Goal: Transaction & Acquisition: Obtain resource

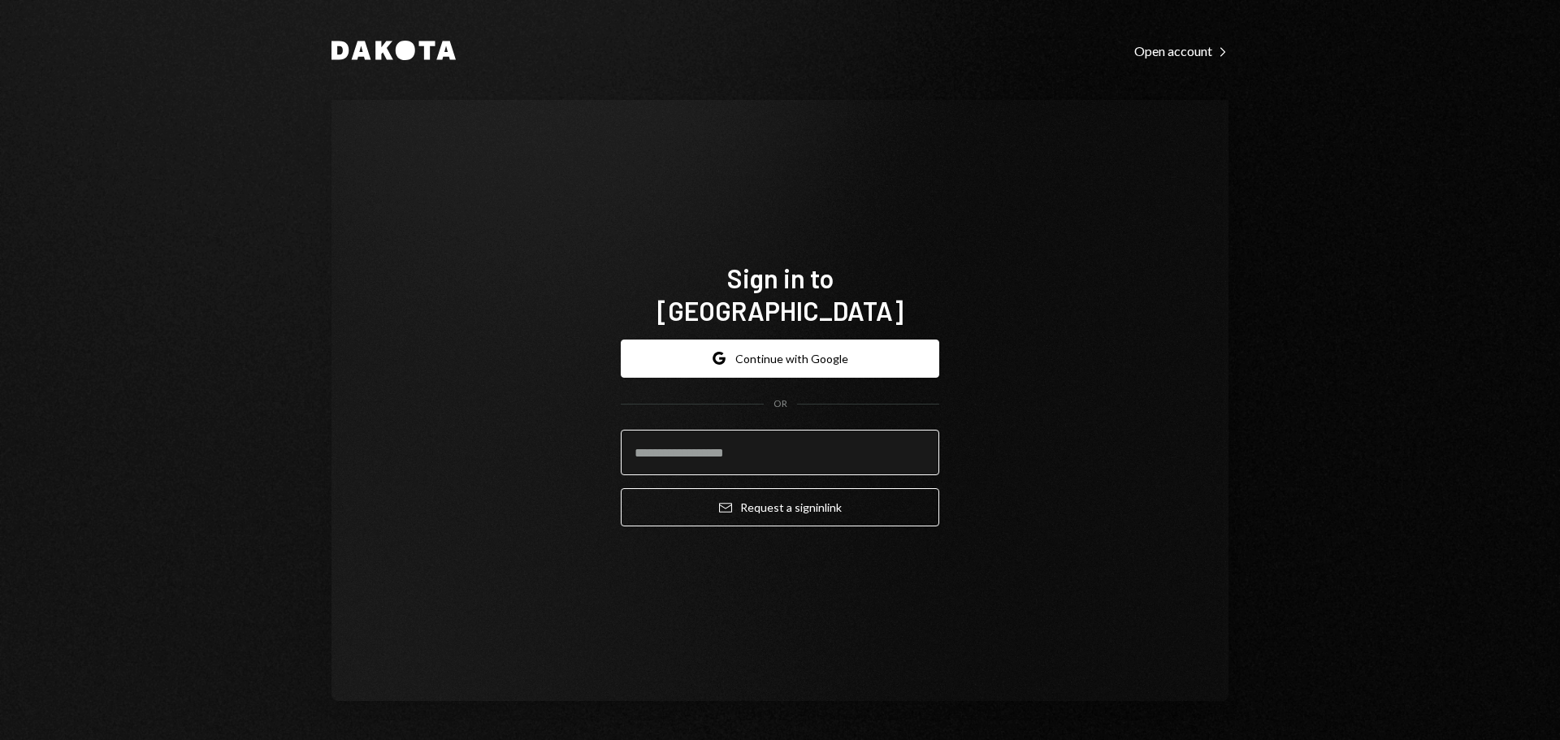
click at [662, 432] on input "email" at bounding box center [780, 452] width 318 height 45
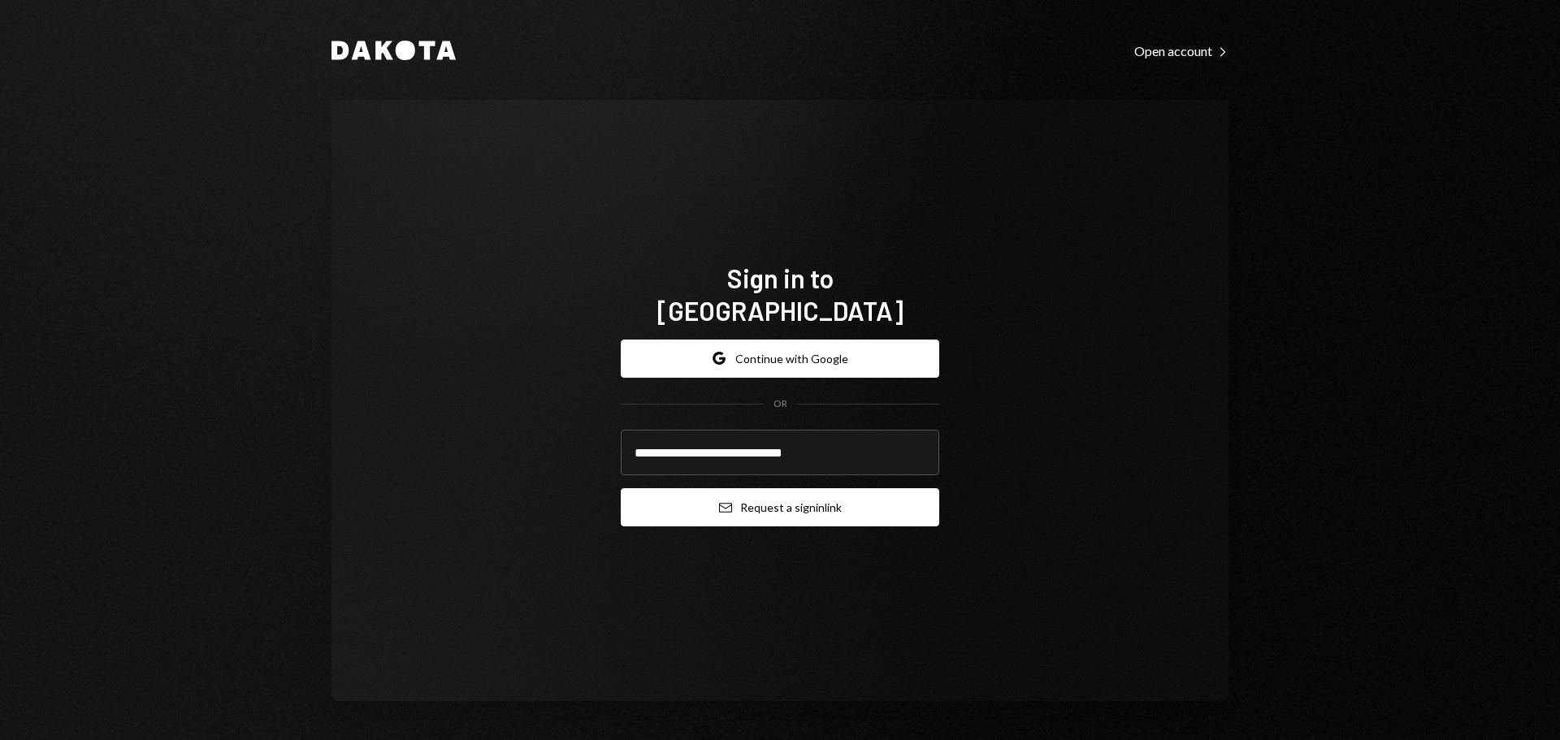
type input "**********"
click at [678, 501] on button "Email Request a sign in link" at bounding box center [780, 507] width 318 height 38
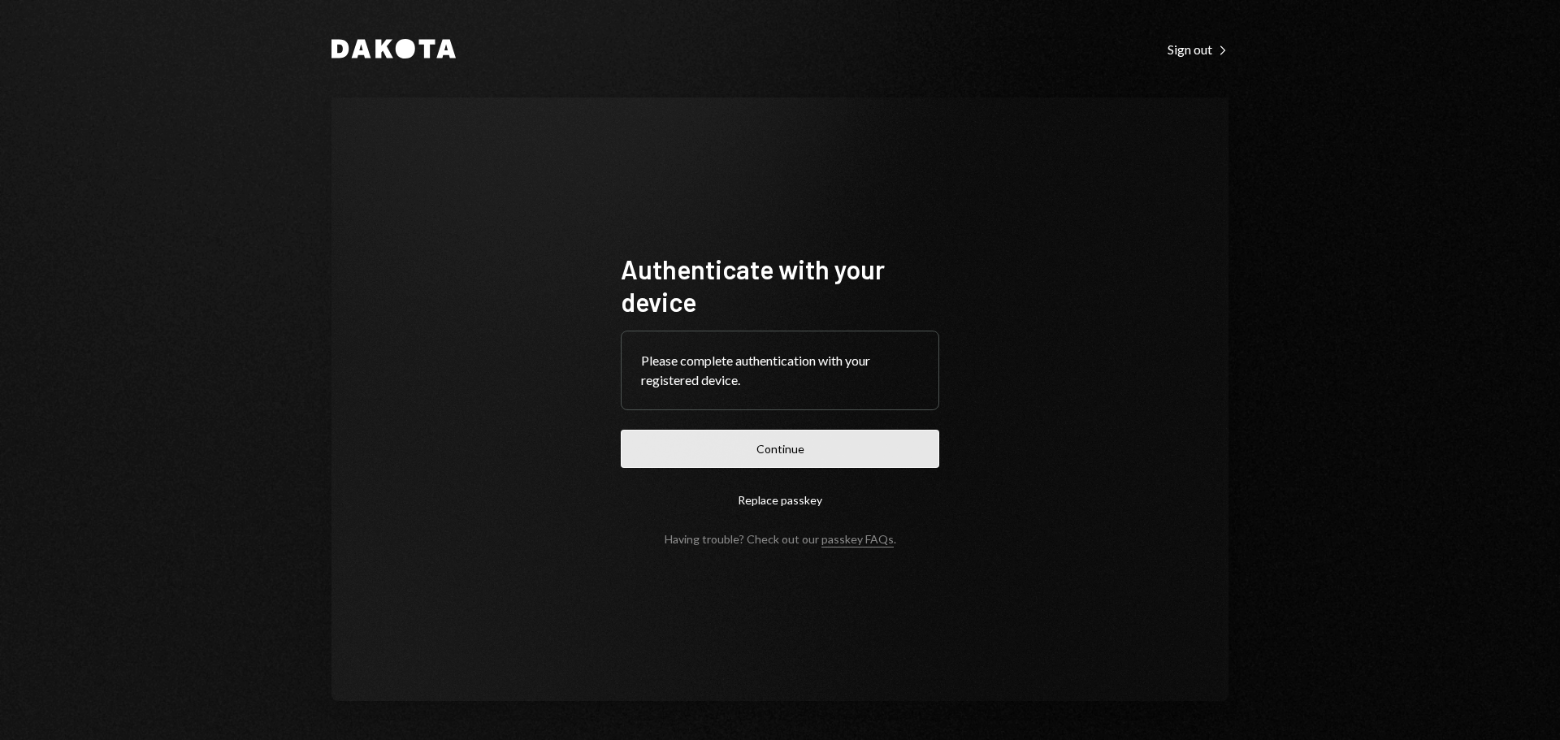
click at [739, 453] on button "Continue" at bounding box center [780, 449] width 318 height 38
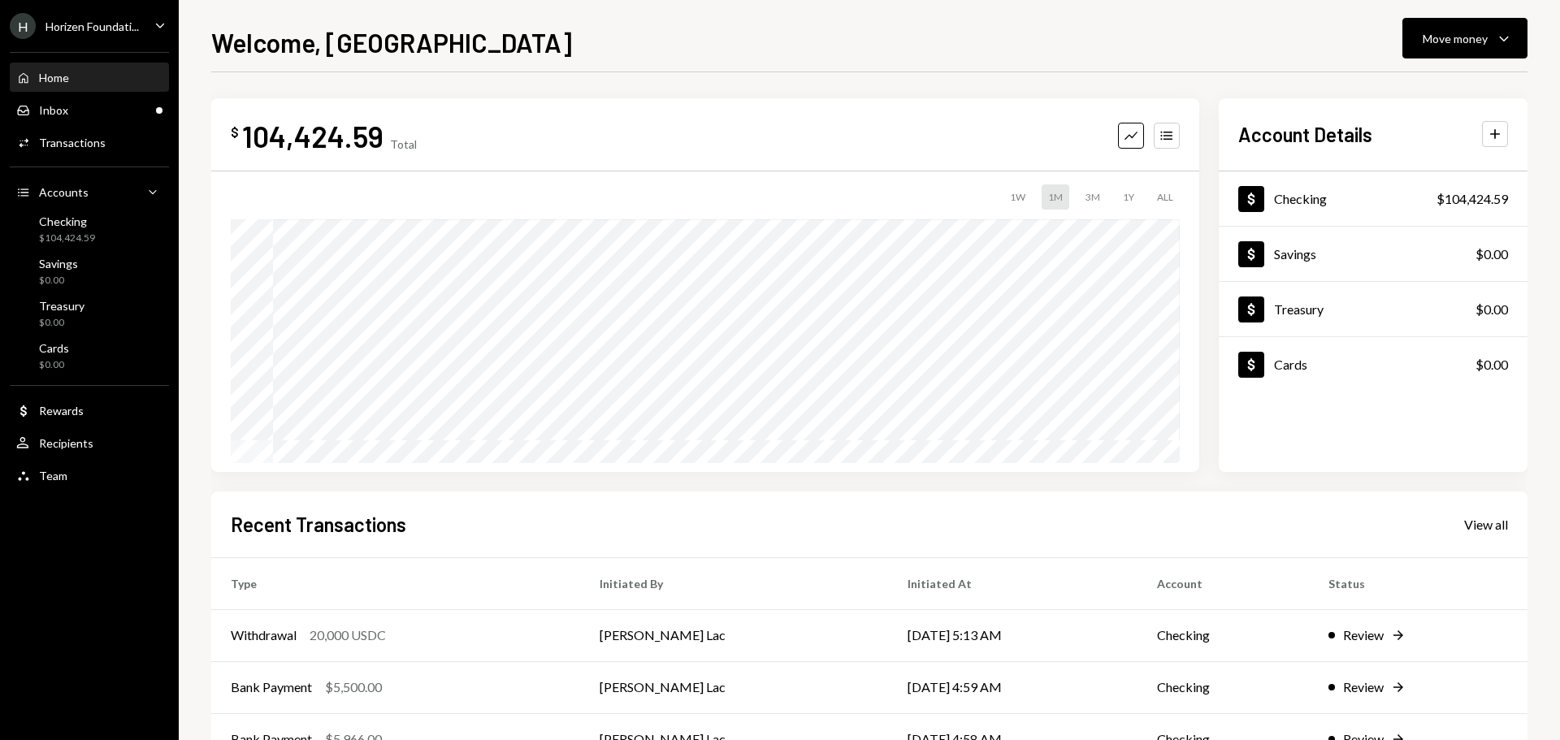
click at [98, 26] on div "Horizen Foundati..." at bounding box center [91, 26] width 93 height 14
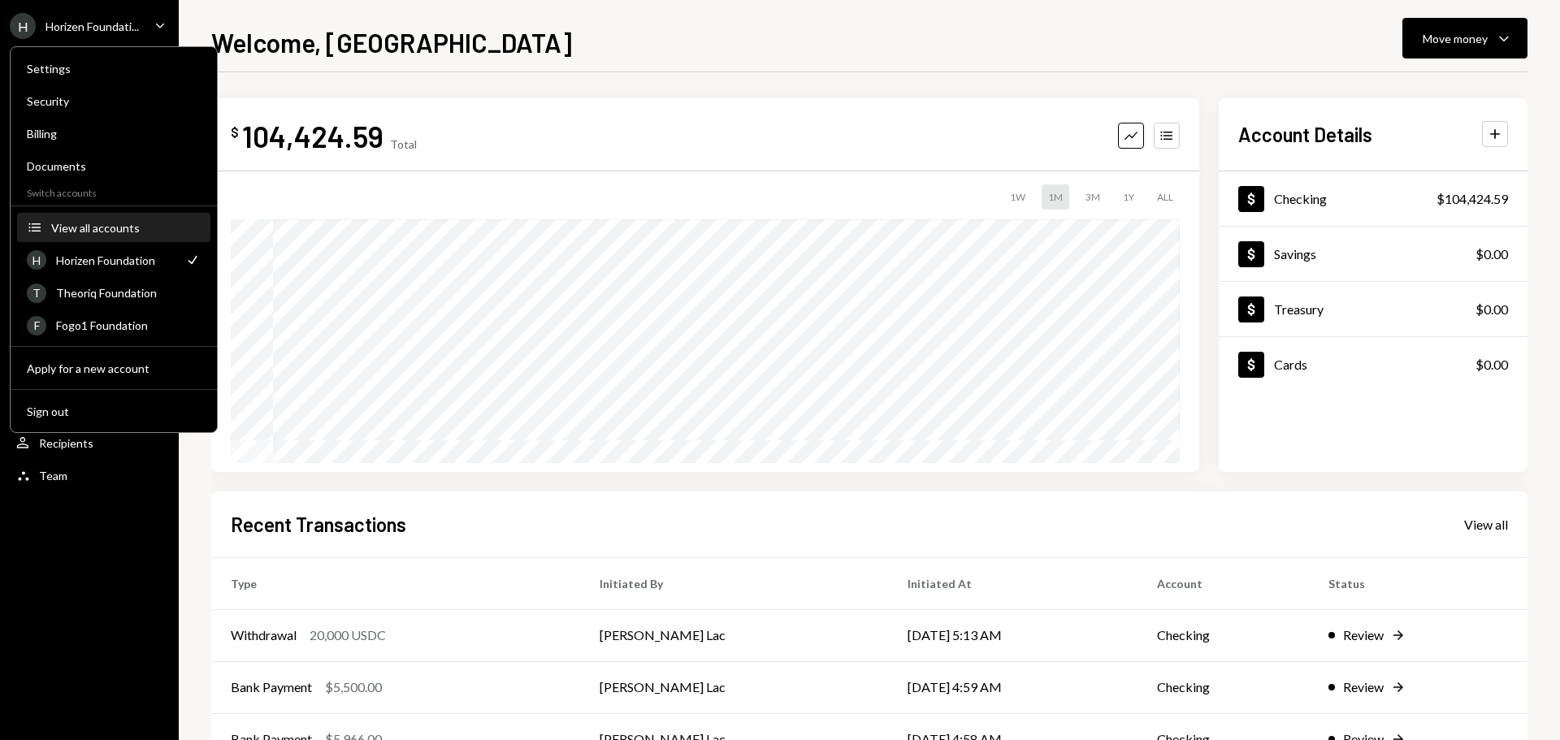
click at [117, 227] on div "View all accounts" at bounding box center [125, 228] width 149 height 14
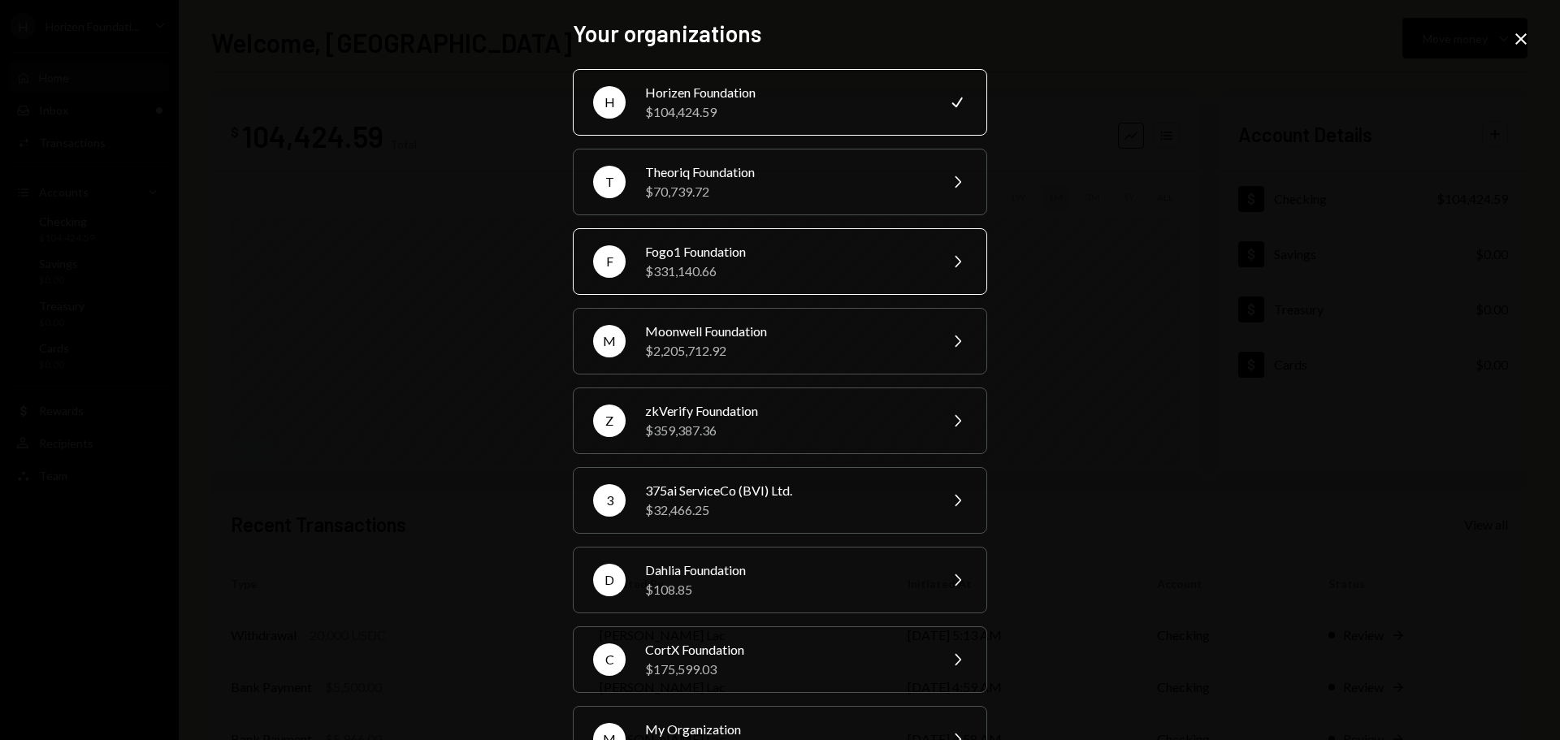
click at [706, 256] on div "Fogo1 Foundation" at bounding box center [786, 251] width 283 height 19
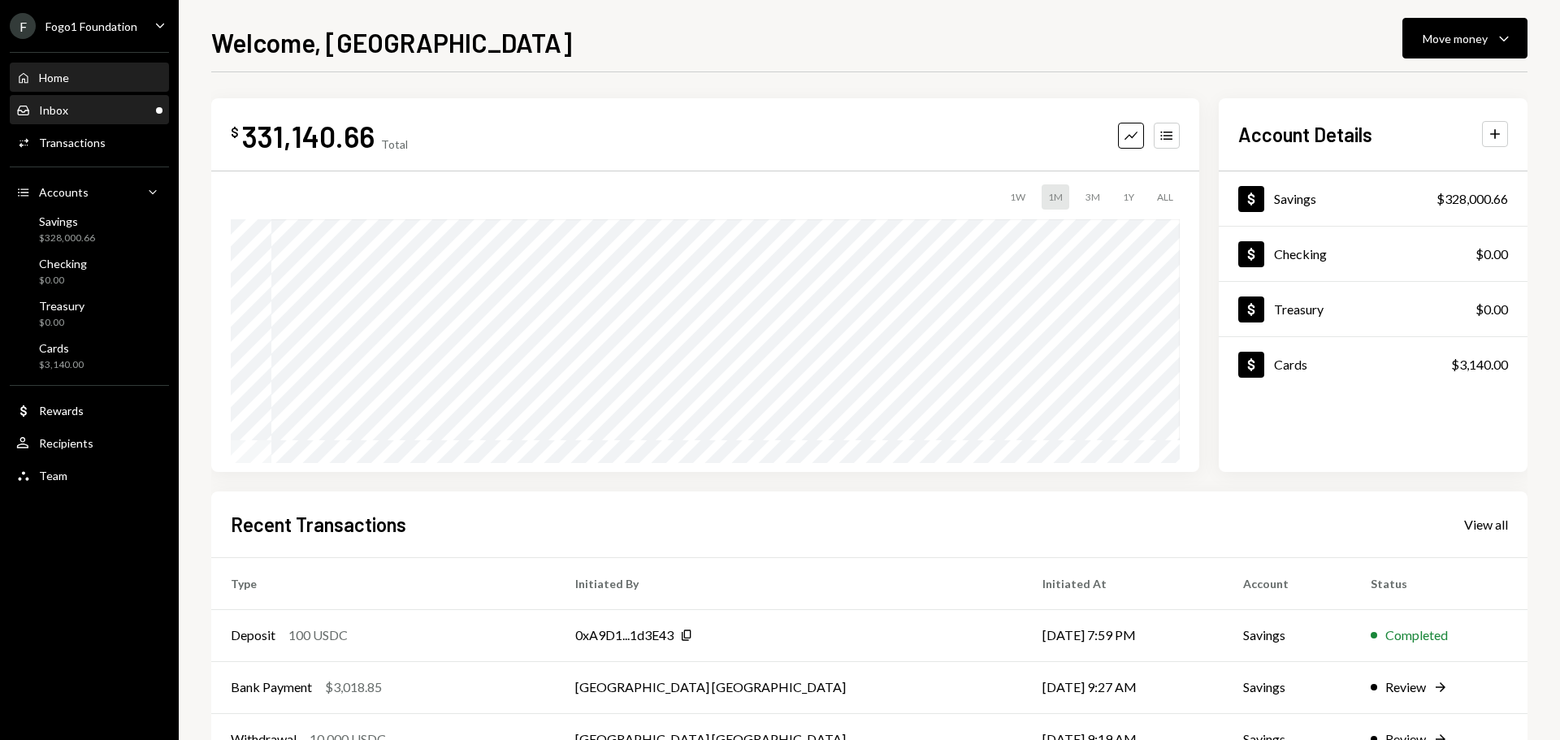
click at [102, 108] on div "Inbox Inbox" at bounding box center [89, 110] width 146 height 15
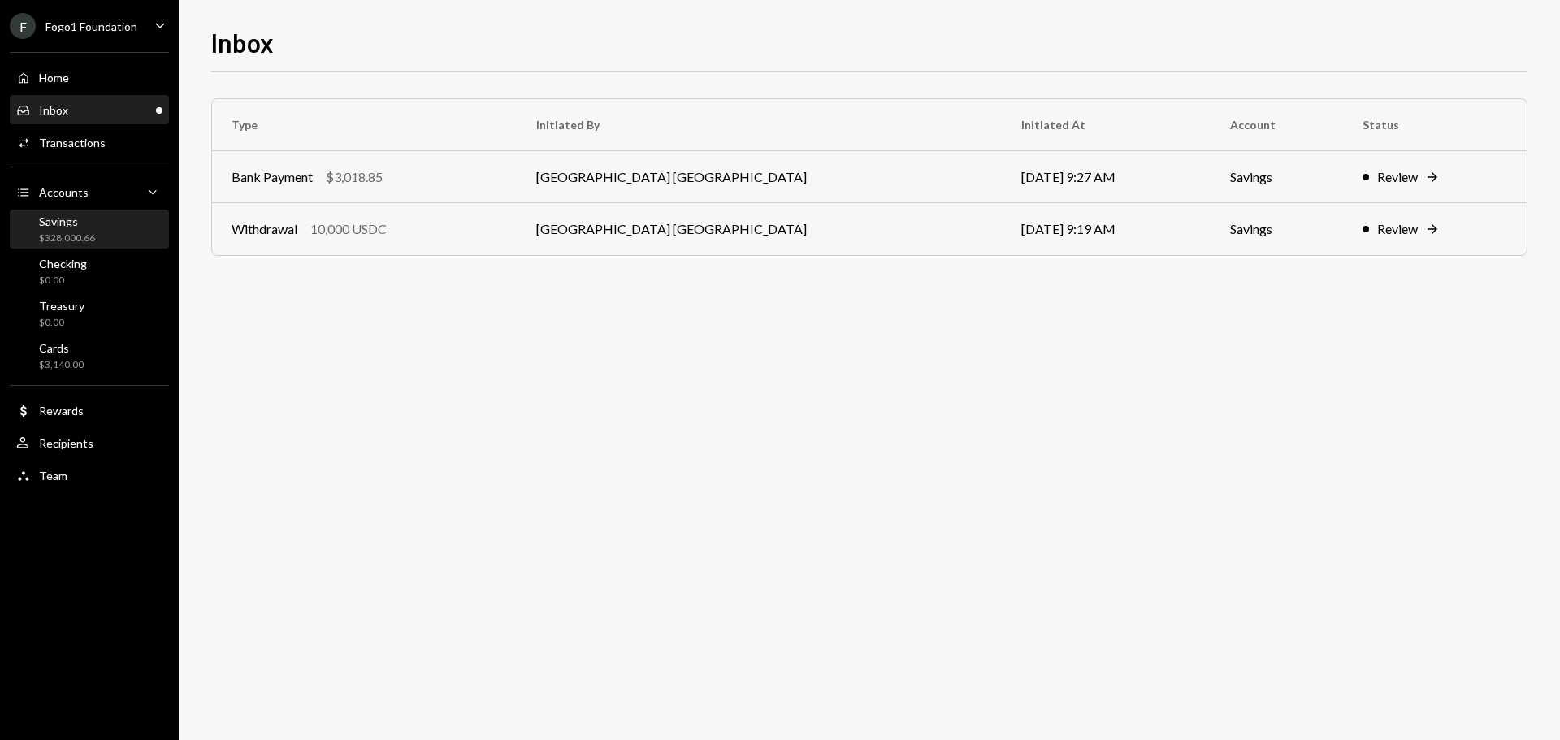
click at [109, 234] on div "Savings $328,000.66" at bounding box center [89, 229] width 146 height 31
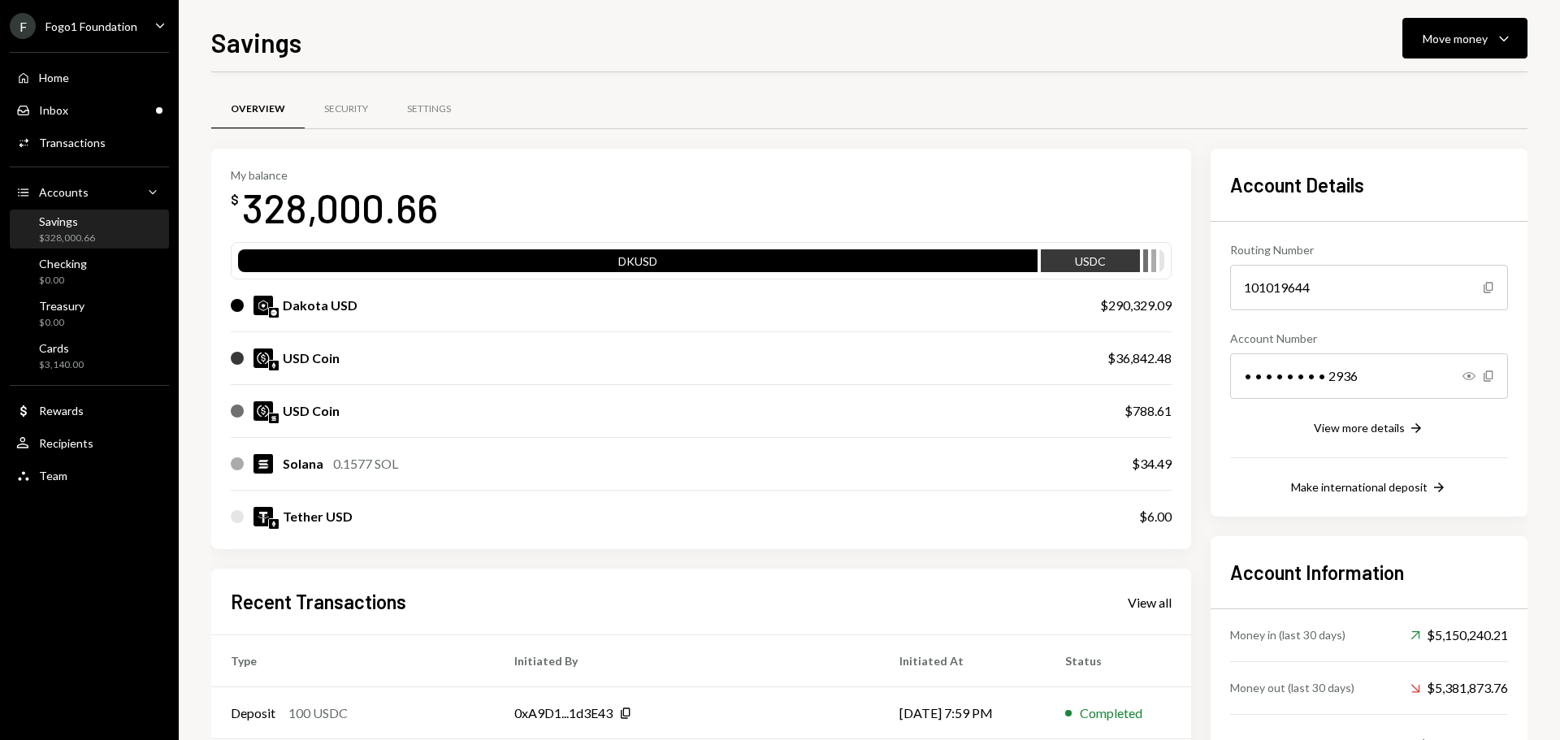
scroll to position [240, 0]
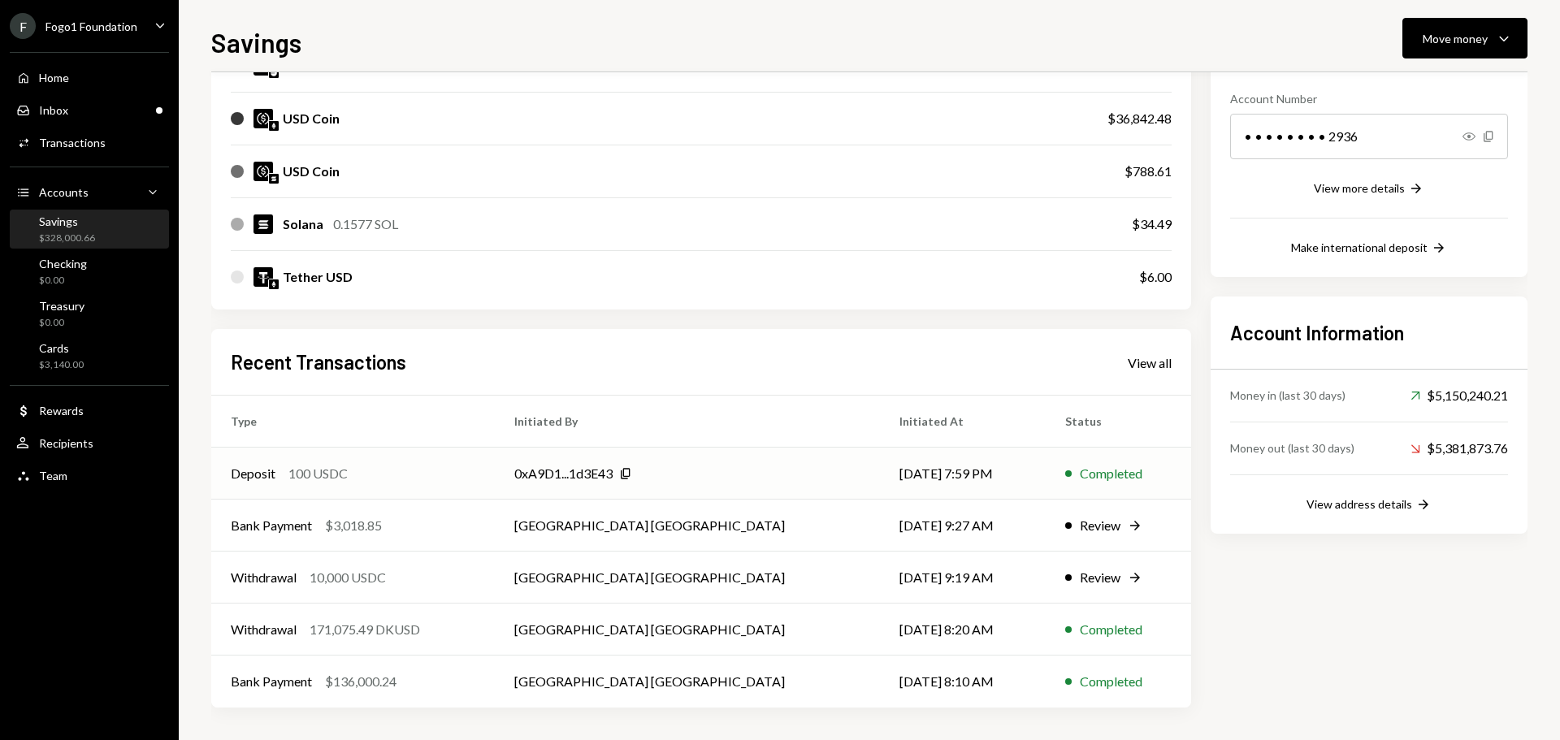
click at [383, 467] on div "Deposit 100 USDC" at bounding box center [353, 473] width 245 height 19
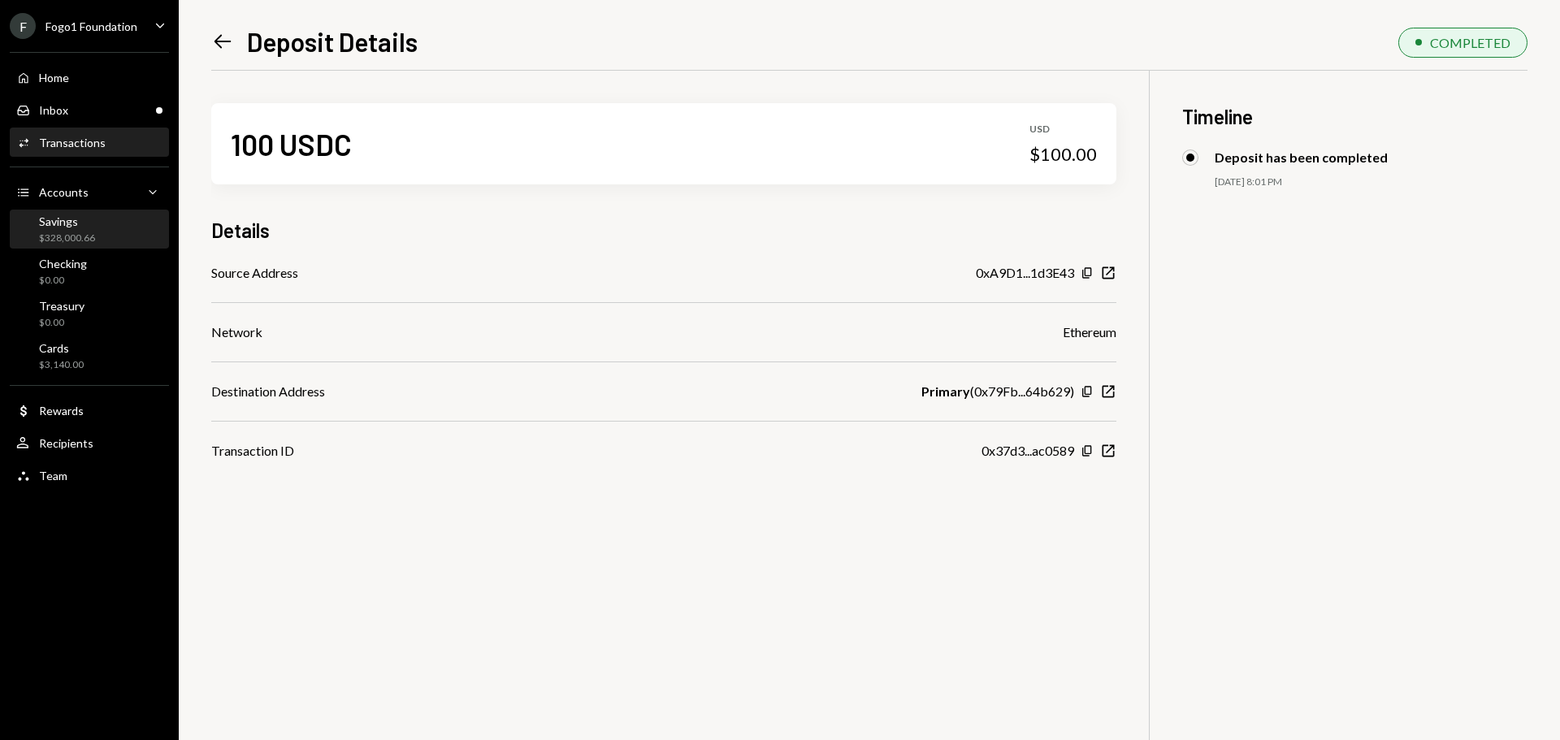
click at [82, 229] on div "Savings $328,000.66" at bounding box center [67, 229] width 56 height 31
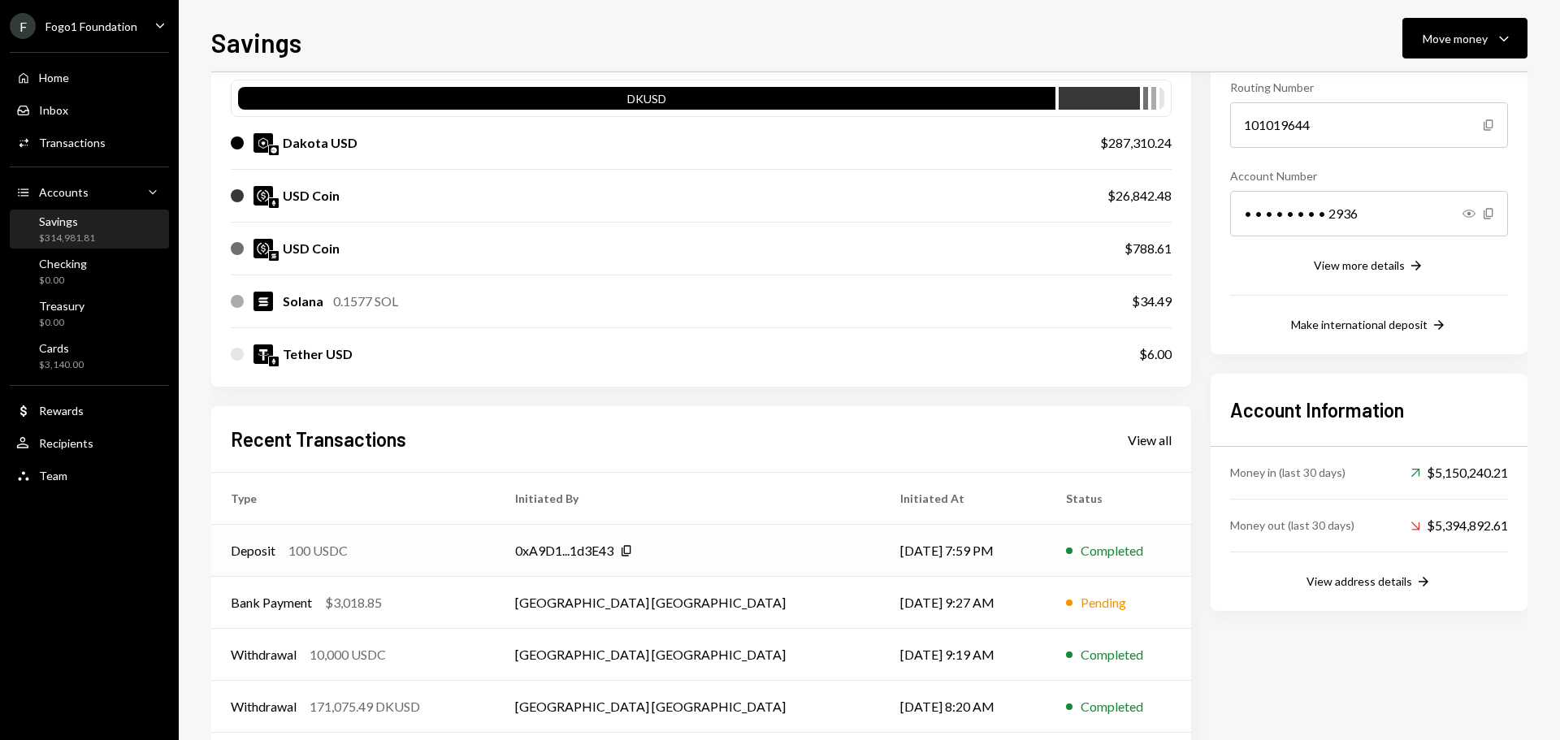
scroll to position [240, 0]
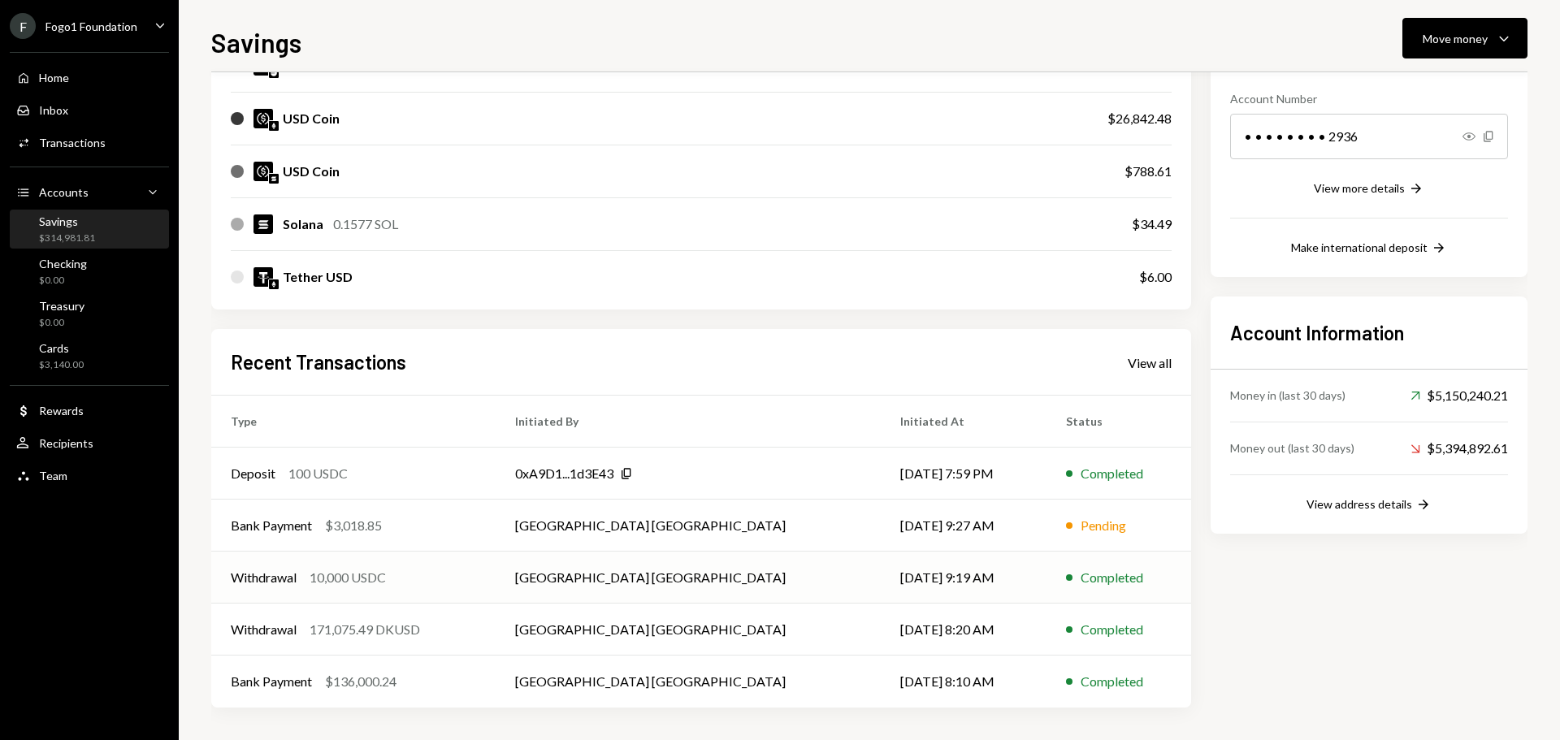
click at [496, 588] on td "Withdrawal 10,000 USDC" at bounding box center [353, 578] width 284 height 52
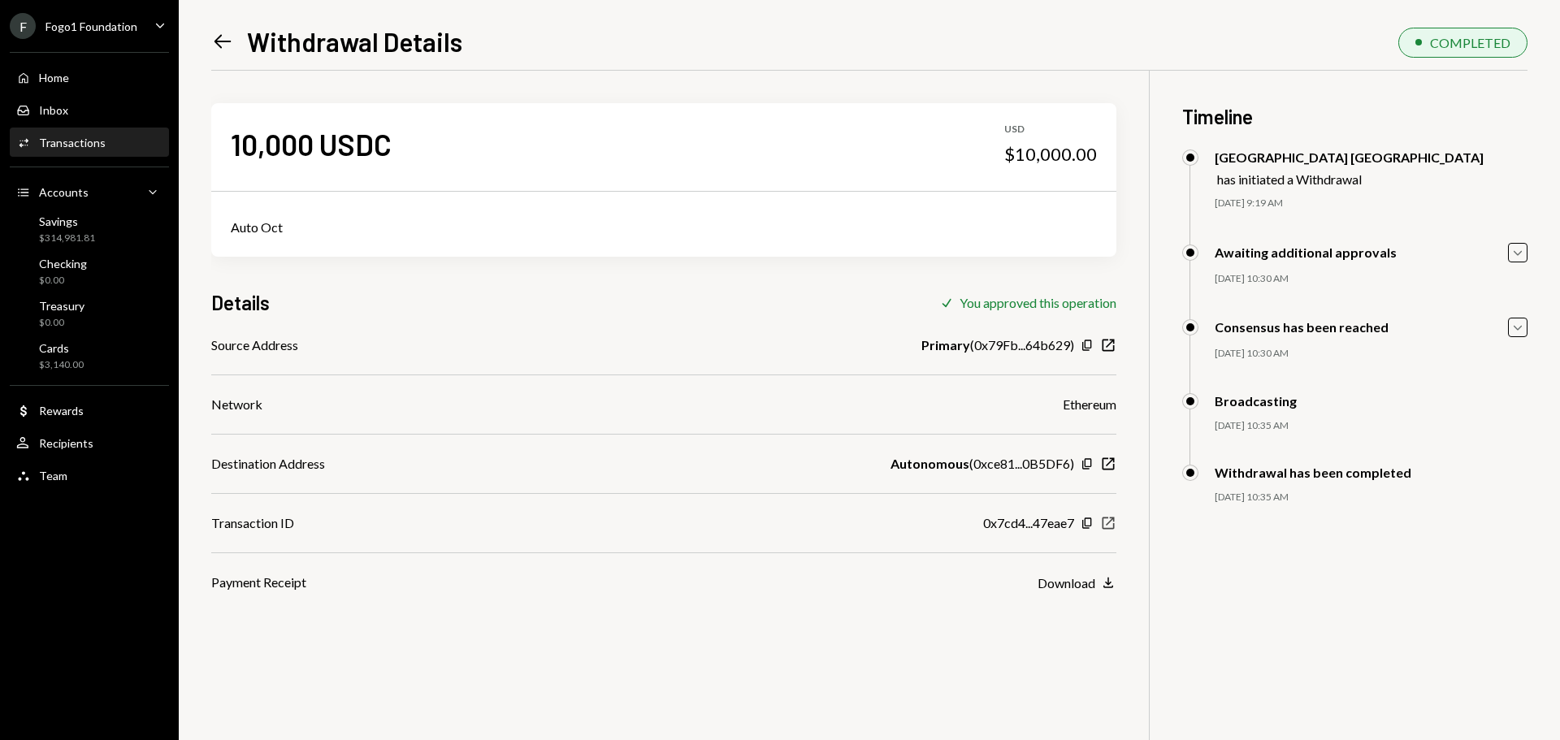
click at [1107, 526] on icon "New Window" at bounding box center [1108, 523] width 16 height 16
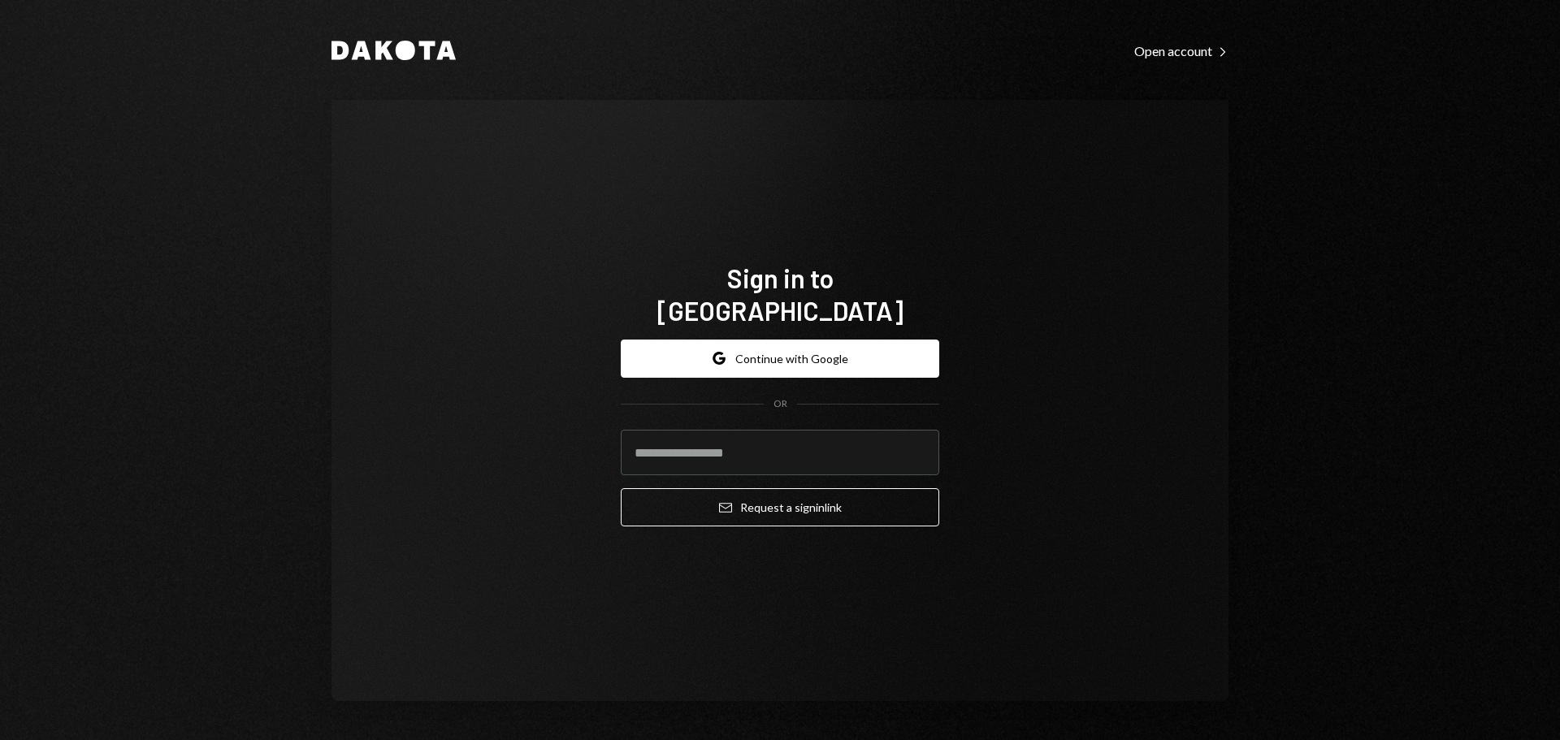
type input "**********"
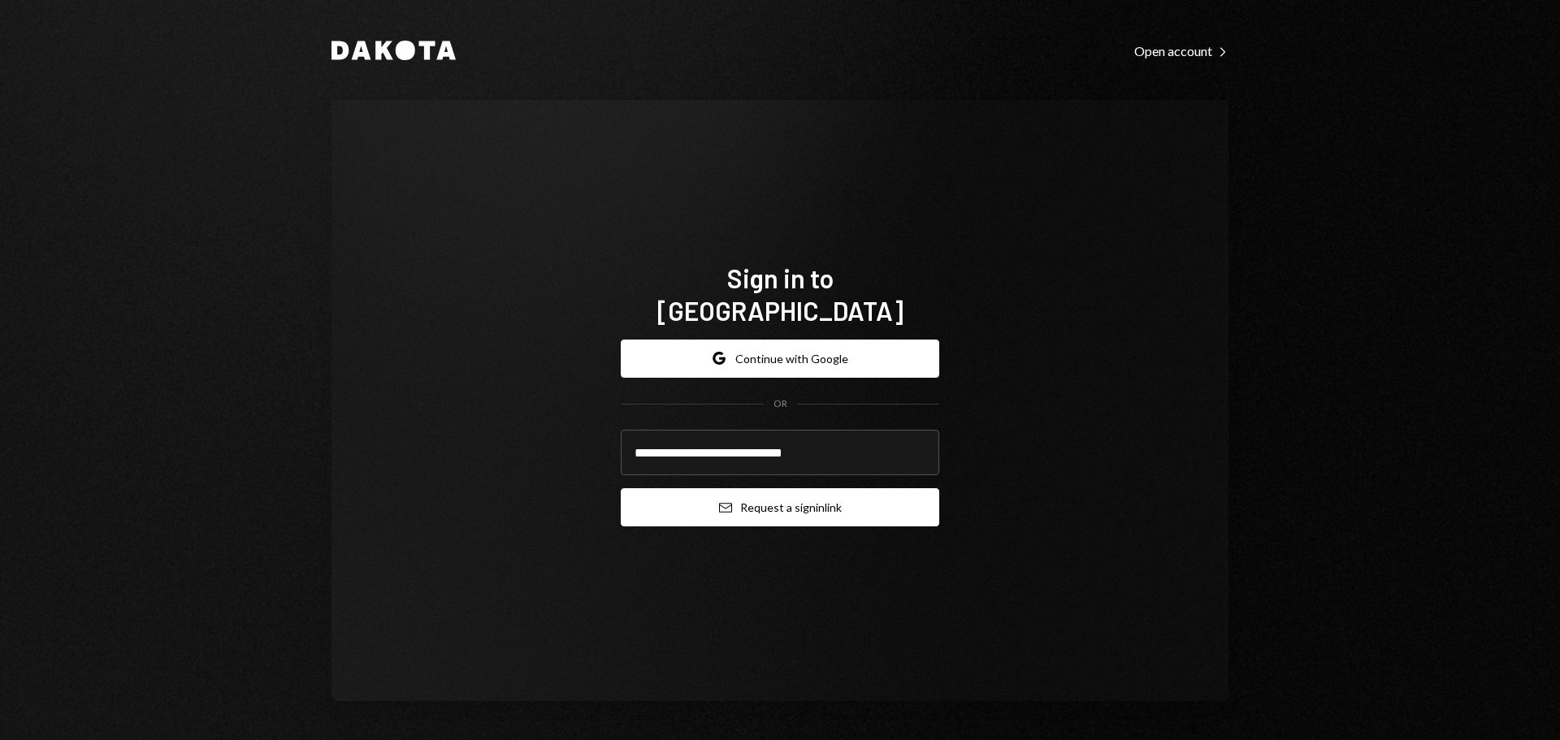
click at [724, 508] on button "Email Request a sign in link" at bounding box center [780, 507] width 318 height 38
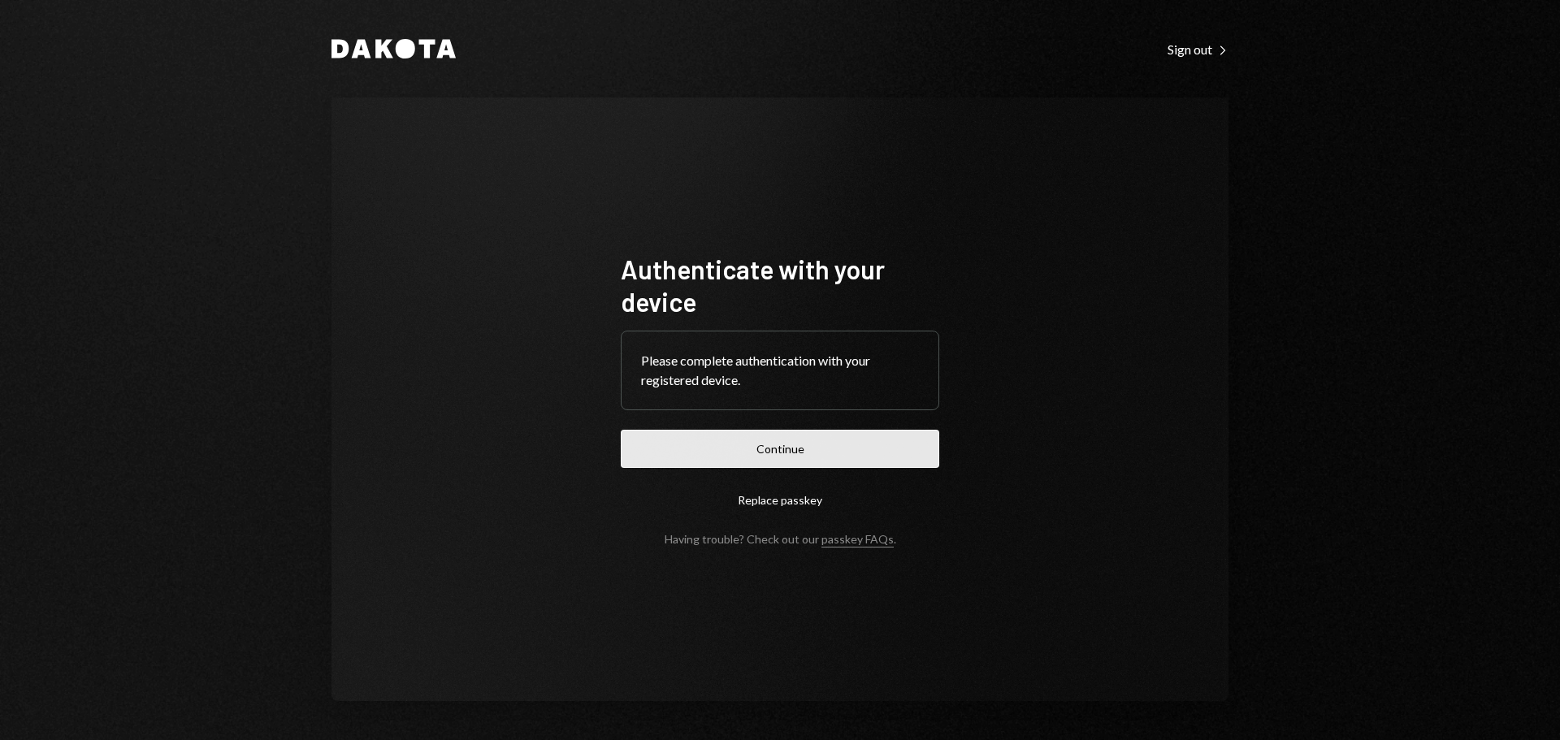
click at [929, 439] on button "Continue" at bounding box center [780, 449] width 318 height 38
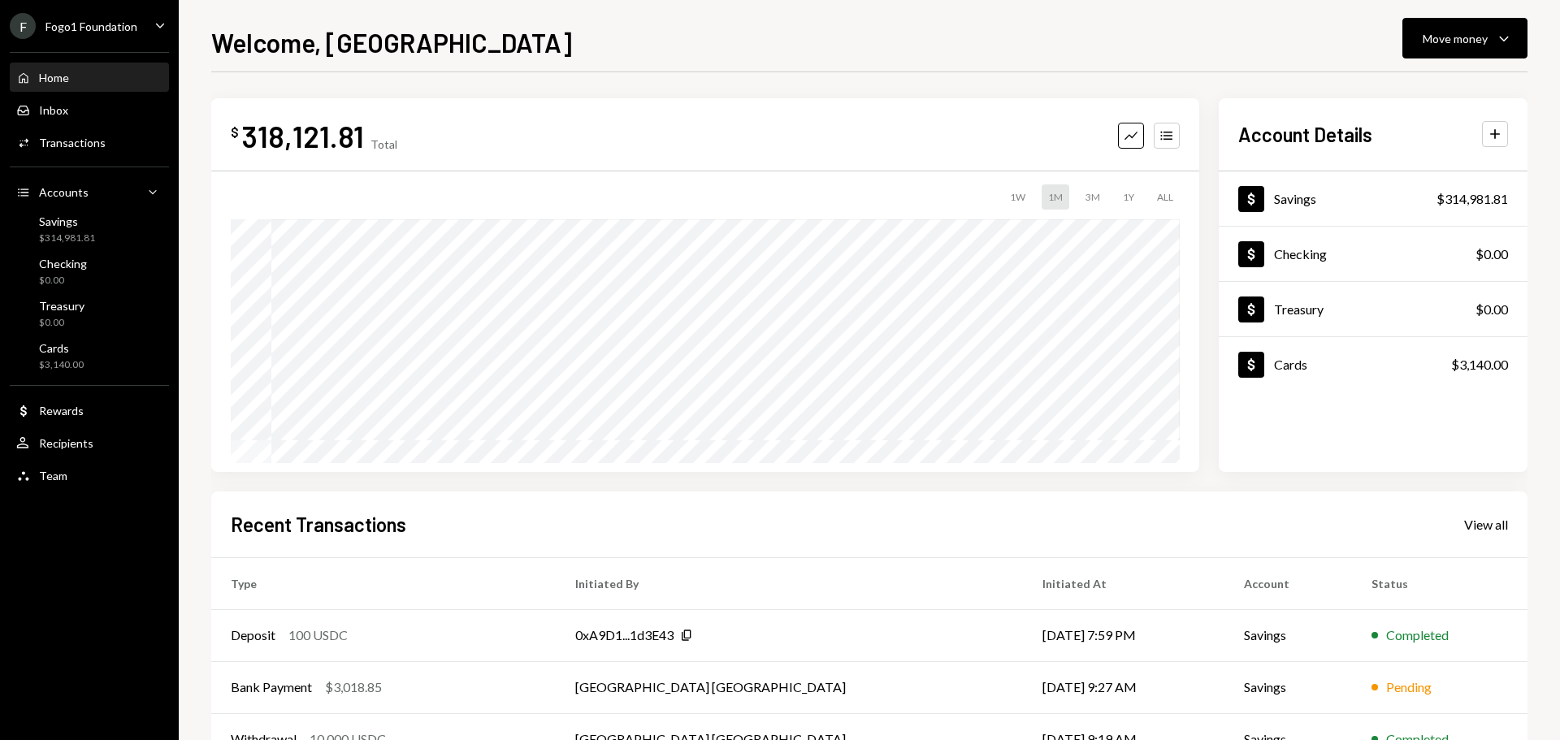
click at [102, 19] on div "Fogo1 Foundation" at bounding box center [91, 26] width 92 height 14
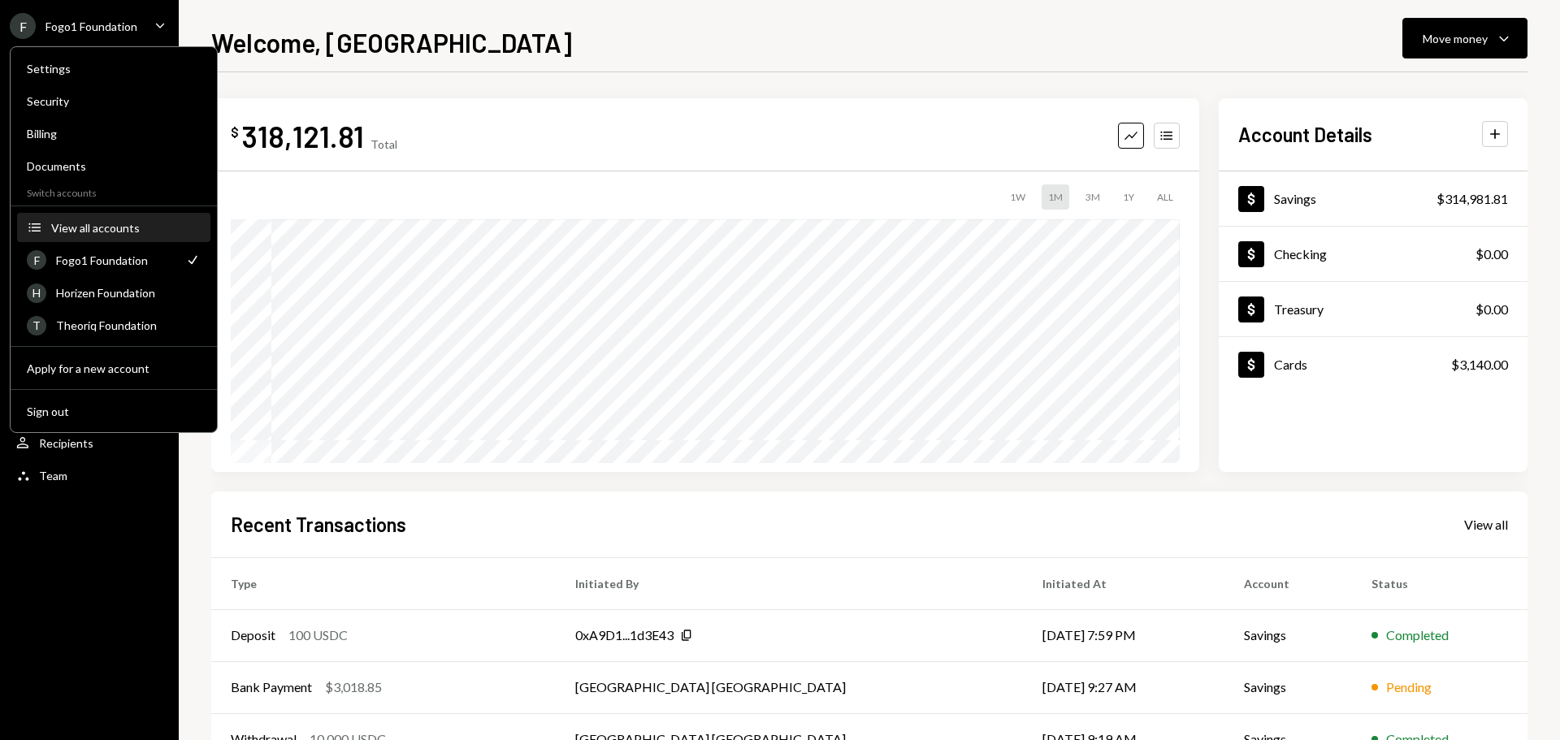
click at [139, 240] on button "Accounts View all accounts" at bounding box center [113, 228] width 193 height 29
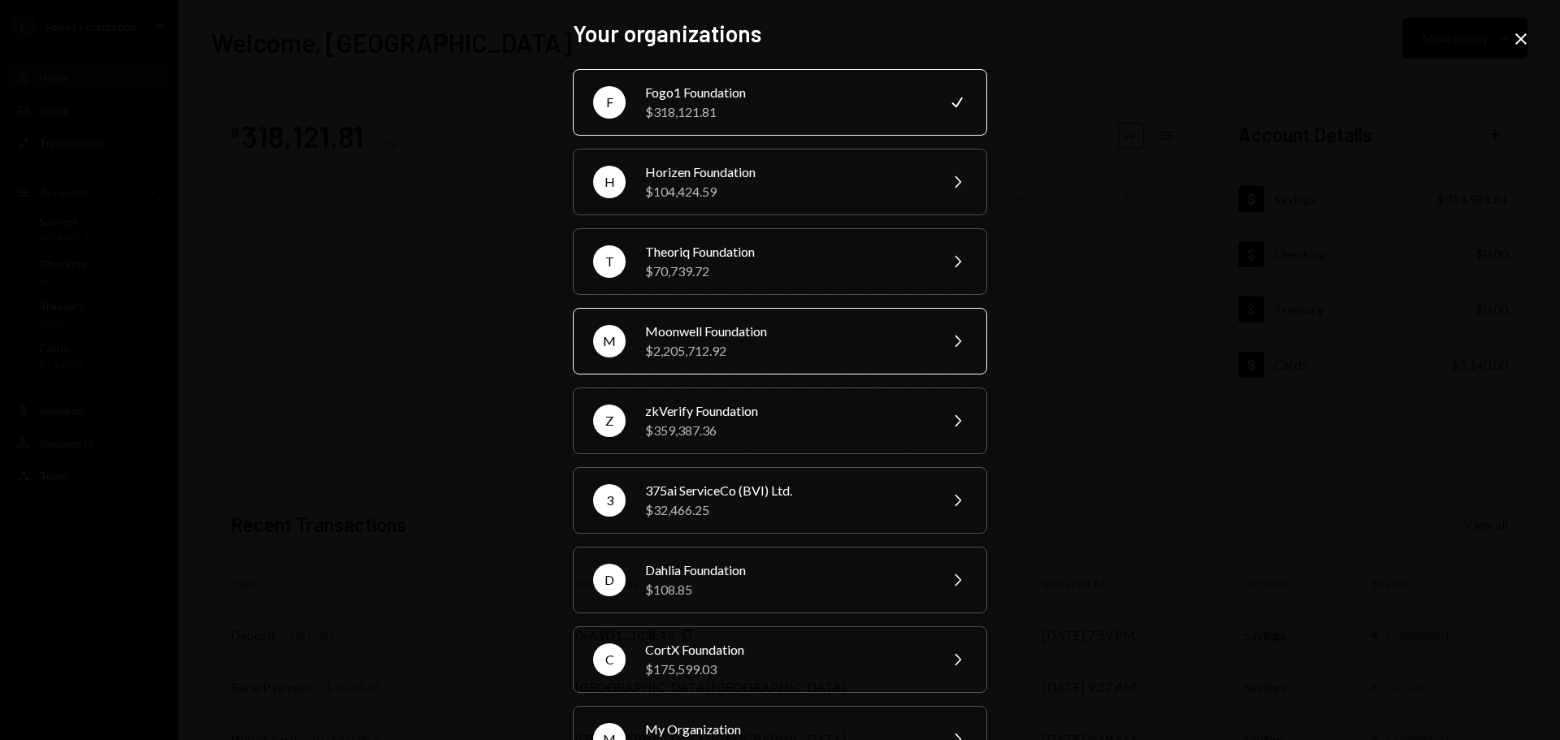
click at [719, 344] on div "$2,205,712.92" at bounding box center [786, 350] width 283 height 19
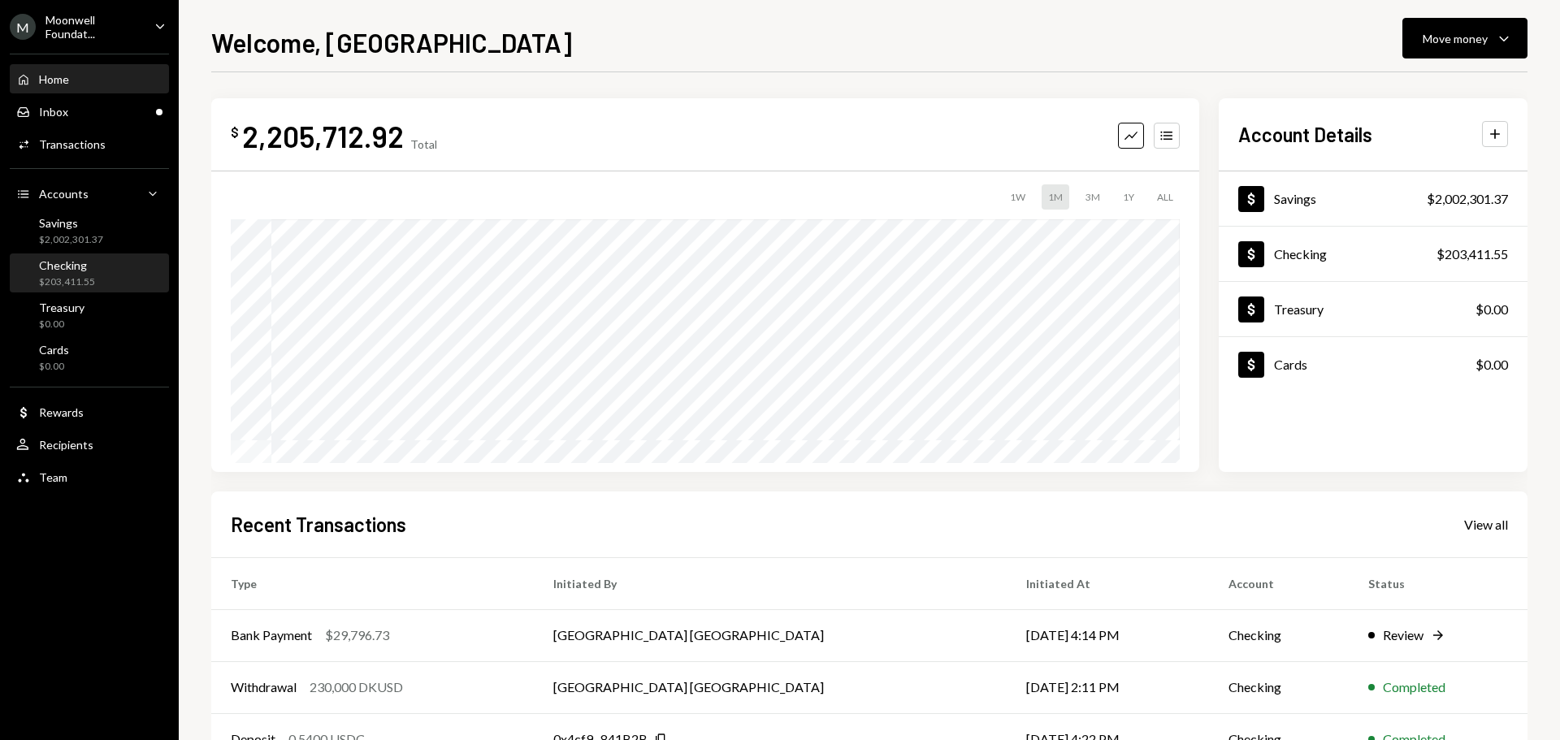
click at [106, 280] on div "Checking $203,411.55" at bounding box center [89, 273] width 146 height 31
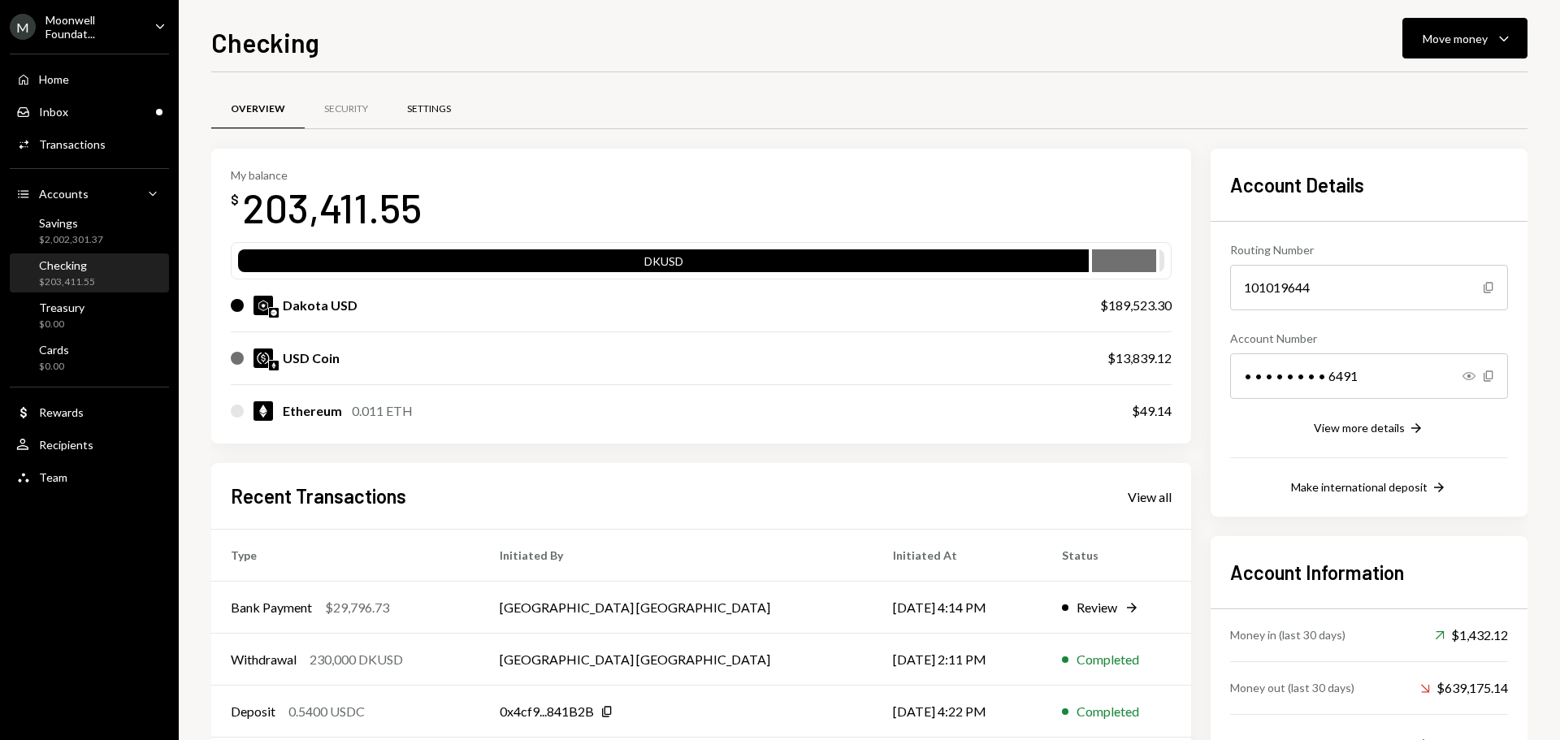
click at [431, 108] on div "Settings" at bounding box center [429, 109] width 44 height 14
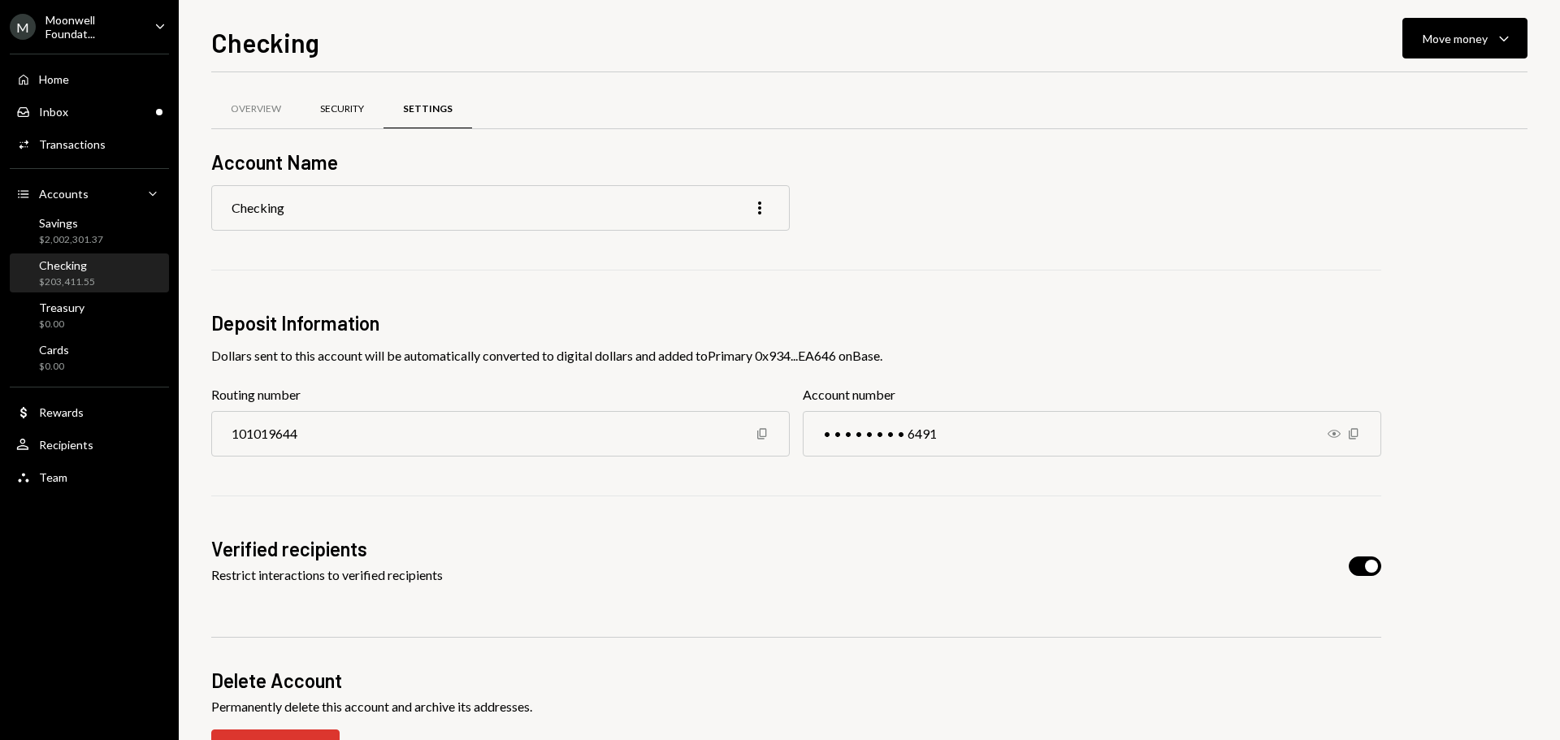
click at [322, 113] on div "Security" at bounding box center [342, 109] width 44 height 14
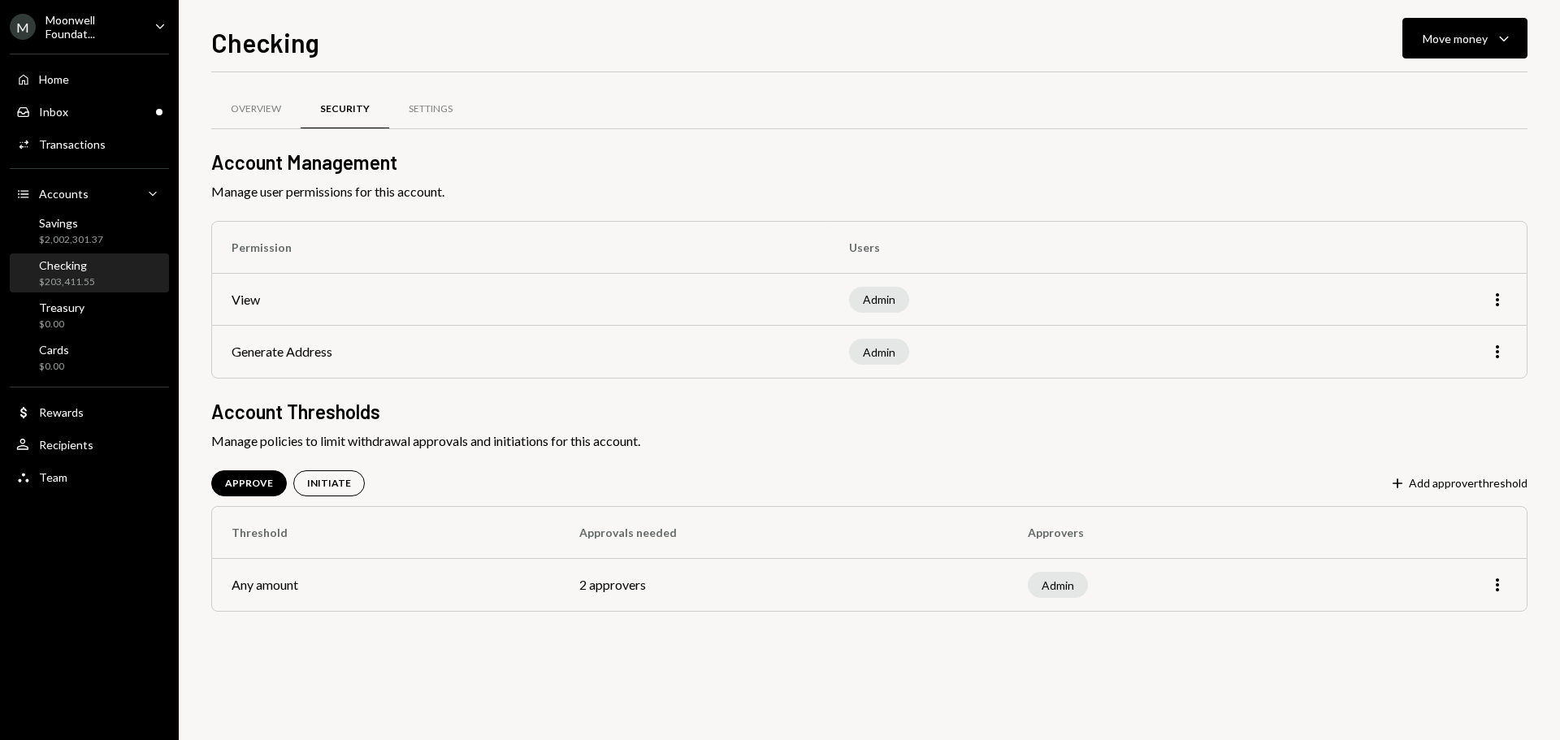
click at [116, 32] on div "Moonwell Foundat..." at bounding box center [93, 27] width 96 height 28
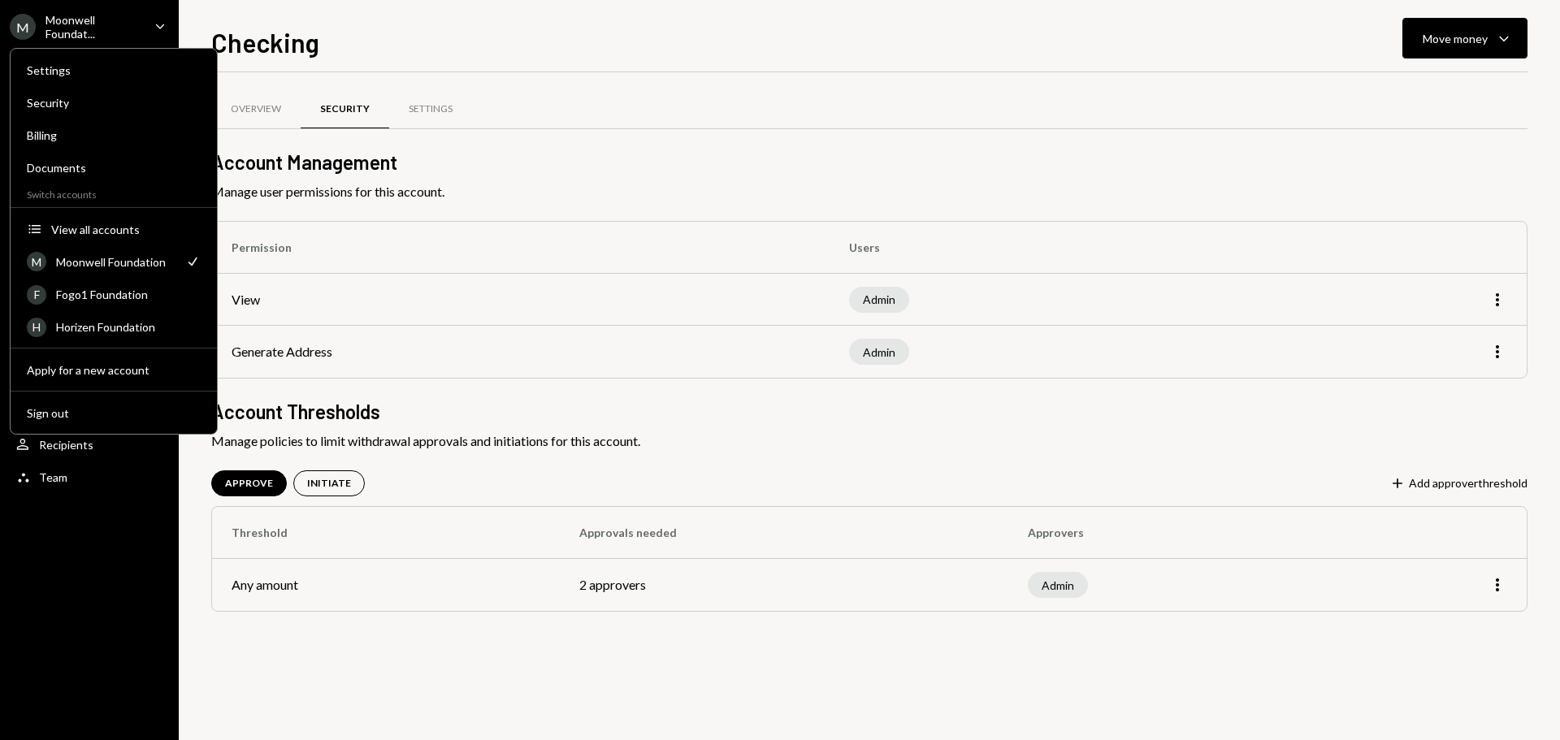
click at [305, 45] on h1 "Checking" at bounding box center [265, 42] width 108 height 32
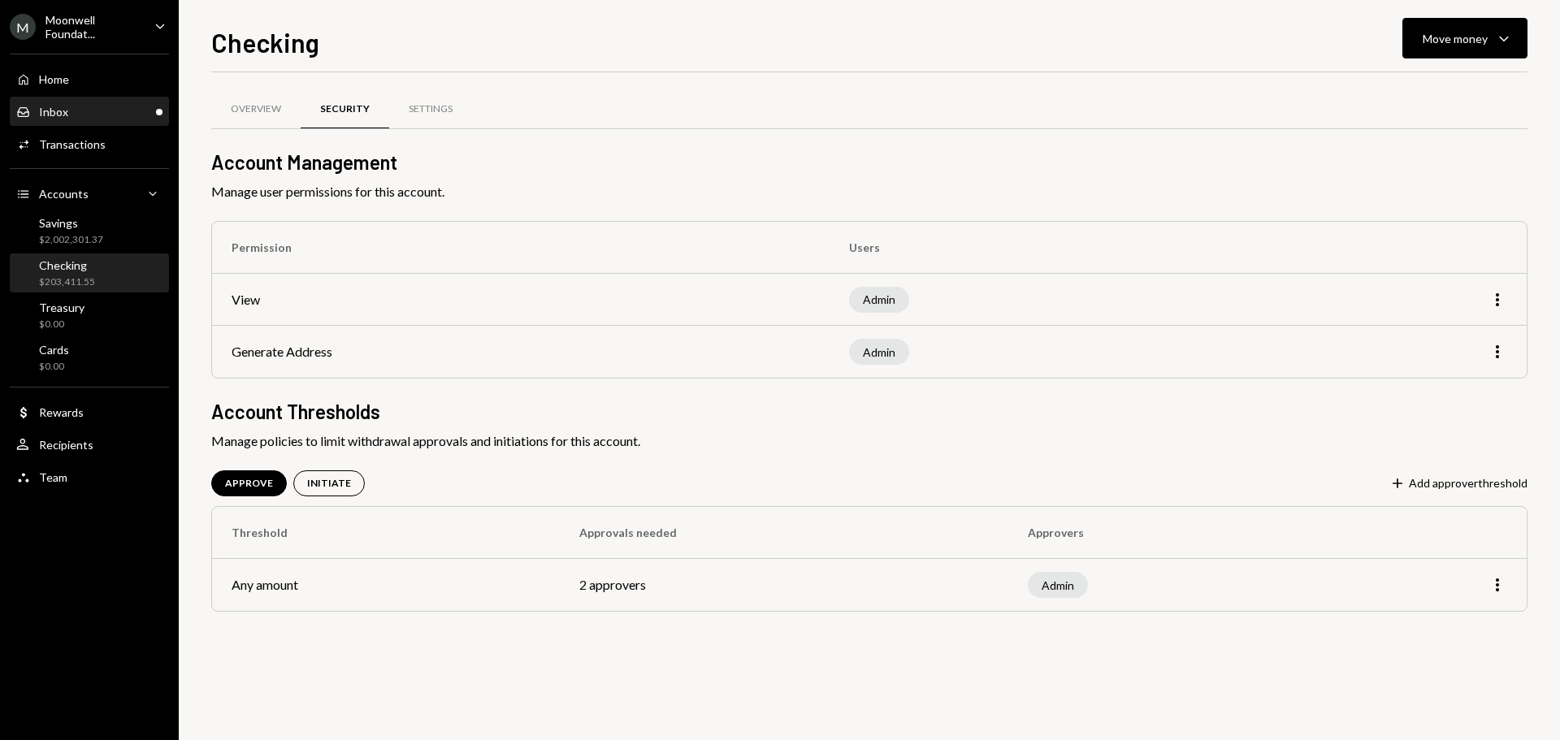
click at [161, 113] on div "Main" at bounding box center [159, 112] width 6 height 6
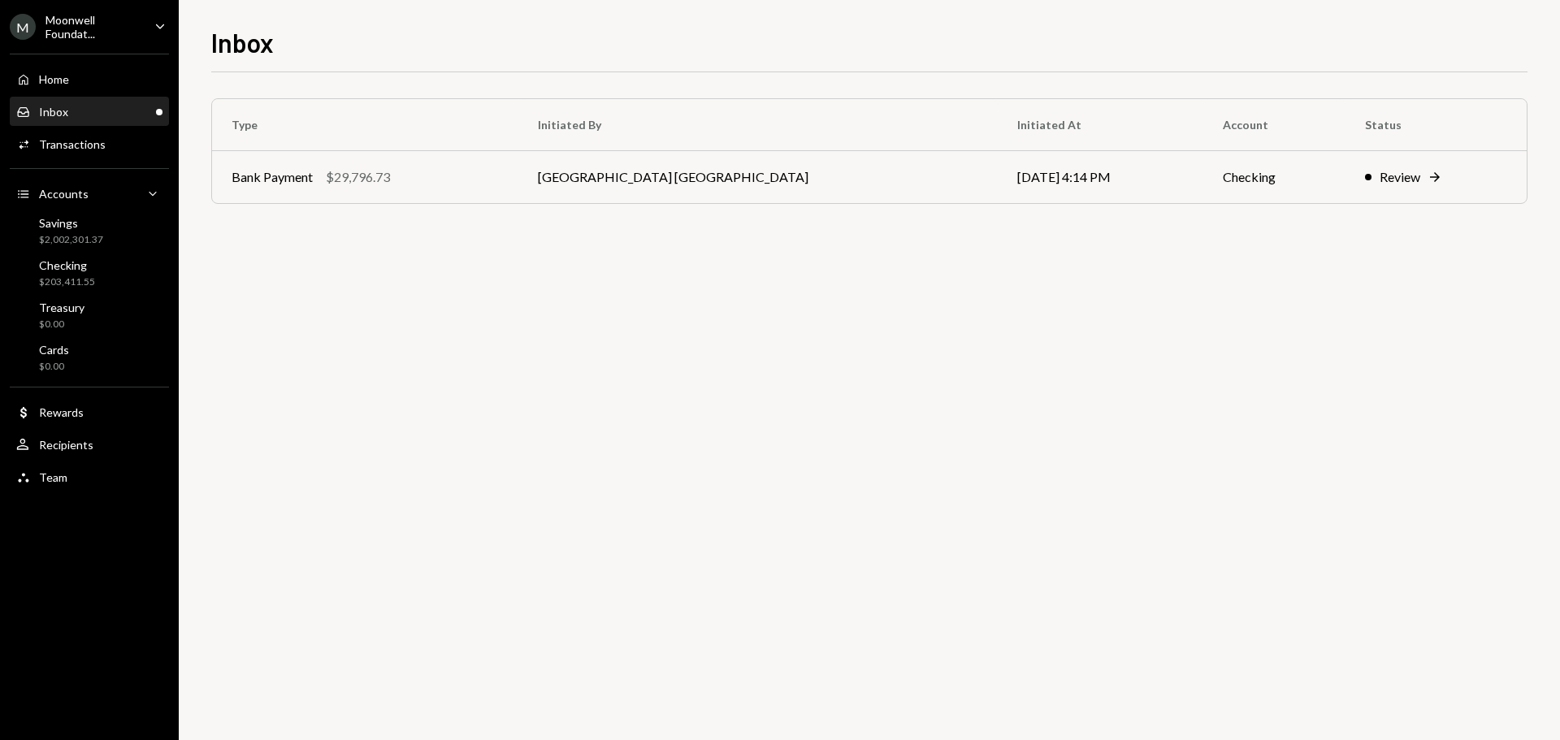
click at [123, 28] on div "Moonwell Foundat..." at bounding box center [93, 27] width 96 height 28
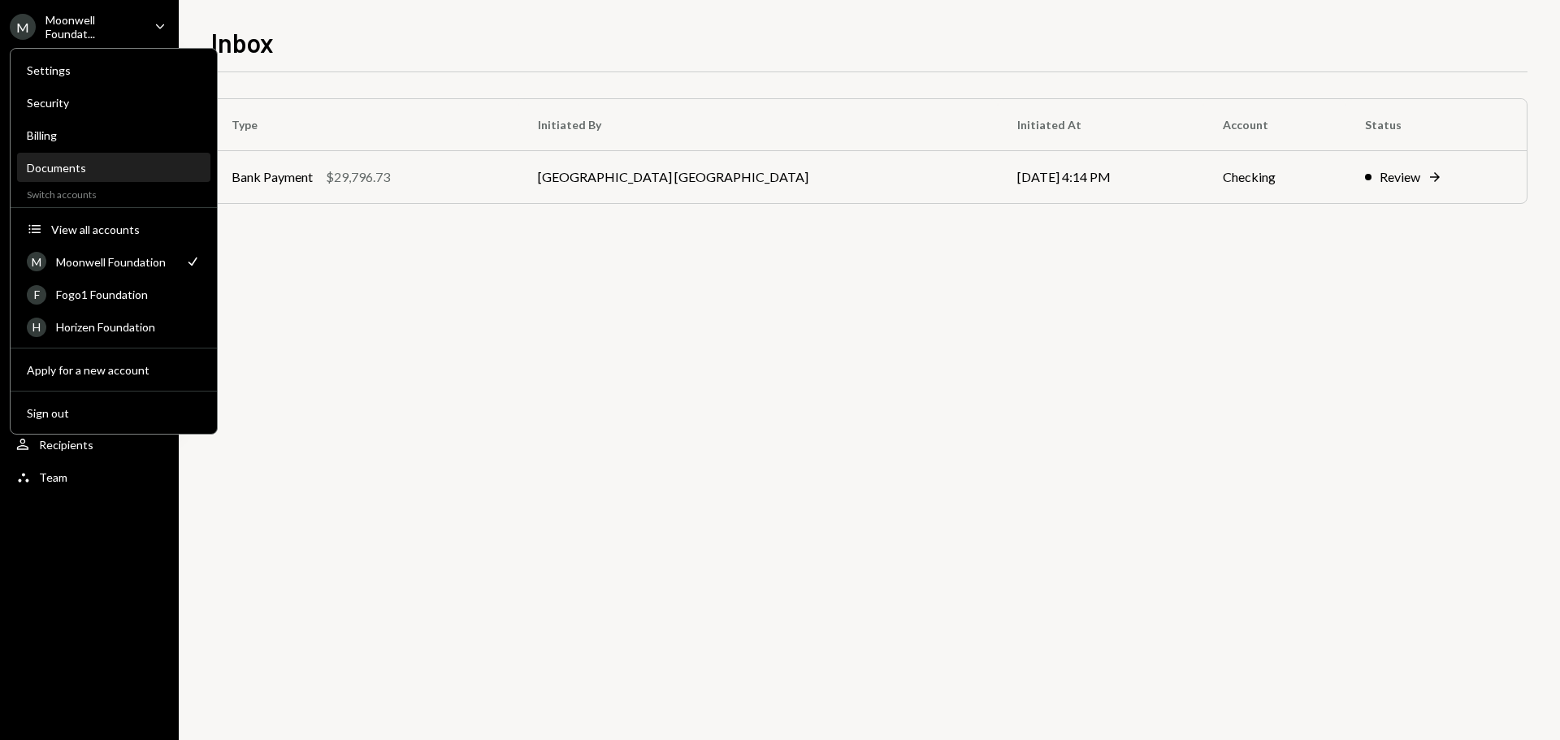
click at [97, 163] on div "Documents" at bounding box center [114, 168] width 174 height 14
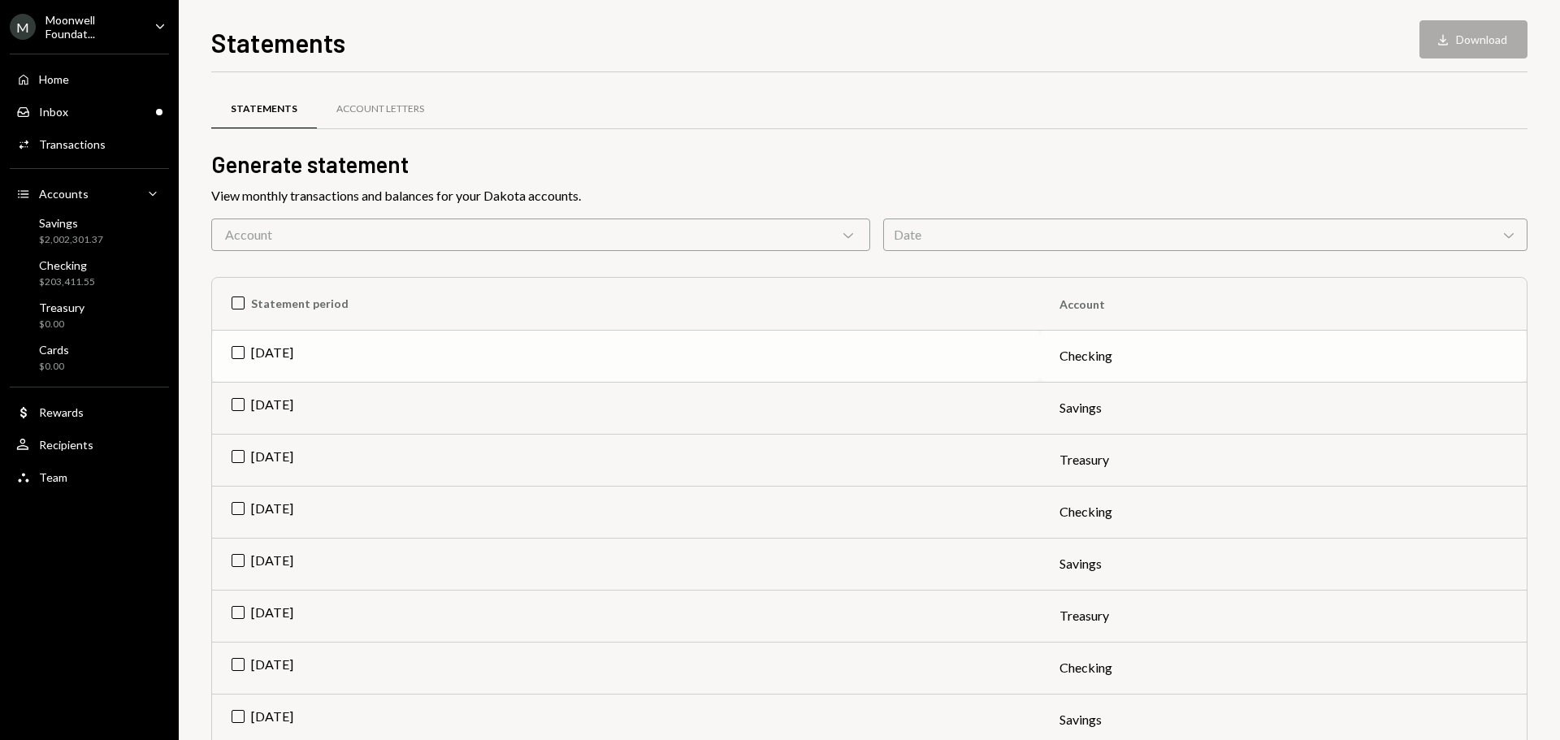
click at [351, 357] on td "Sep 2025" at bounding box center [626, 356] width 828 height 52
click at [1465, 22] on button "Download Download" at bounding box center [1473, 39] width 108 height 38
